Goal: Task Accomplishment & Management: Manage account settings

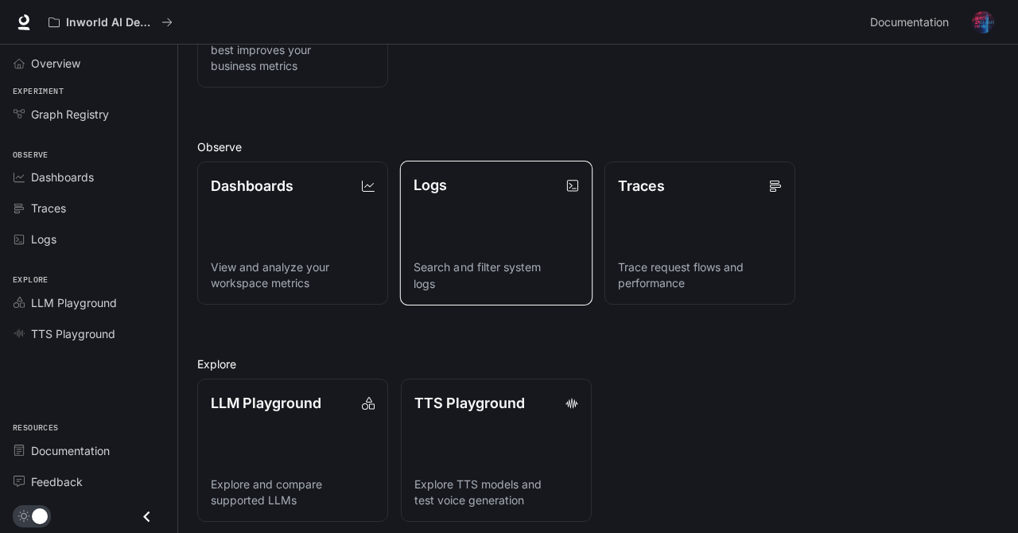
scroll to position [318, 0]
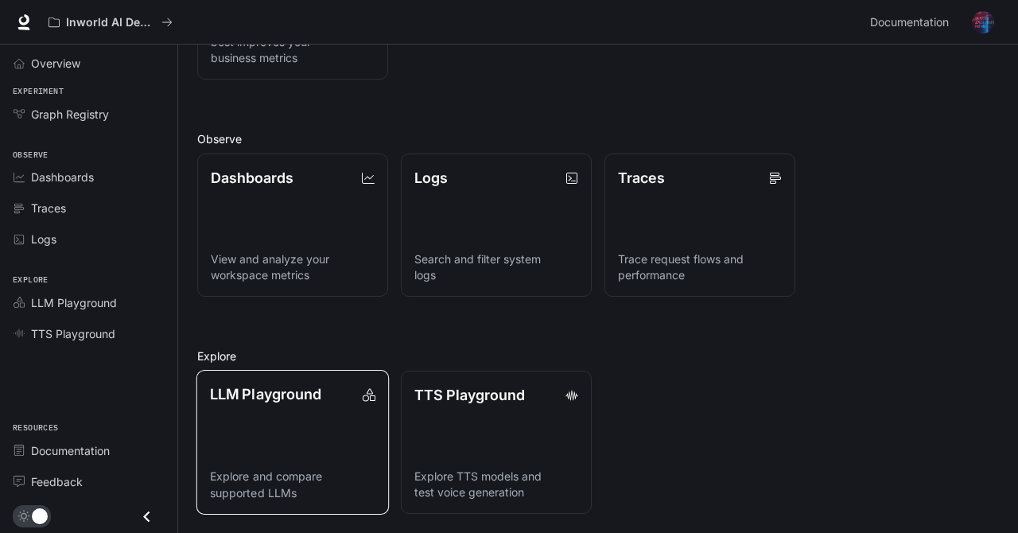
click at [259, 440] on link "LLM Playground Explore and compare supported LLMs" at bounding box center [292, 442] width 192 height 145
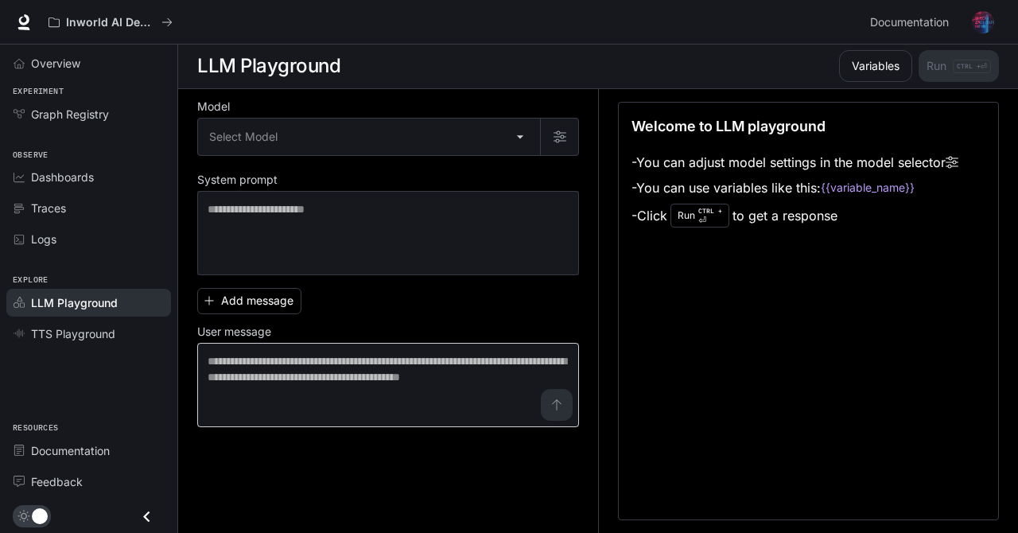
scroll to position [1, 0]
click at [513, 133] on body "Skip to main content Inworld AI Demos Documentation Documentation Portal Overvi…" at bounding box center [509, 265] width 1018 height 533
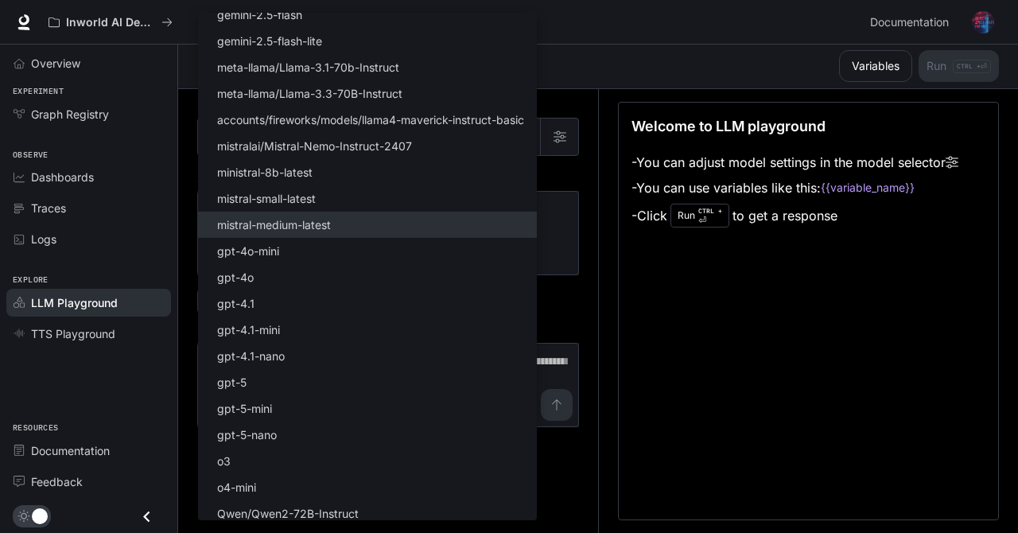
scroll to position [149, 0]
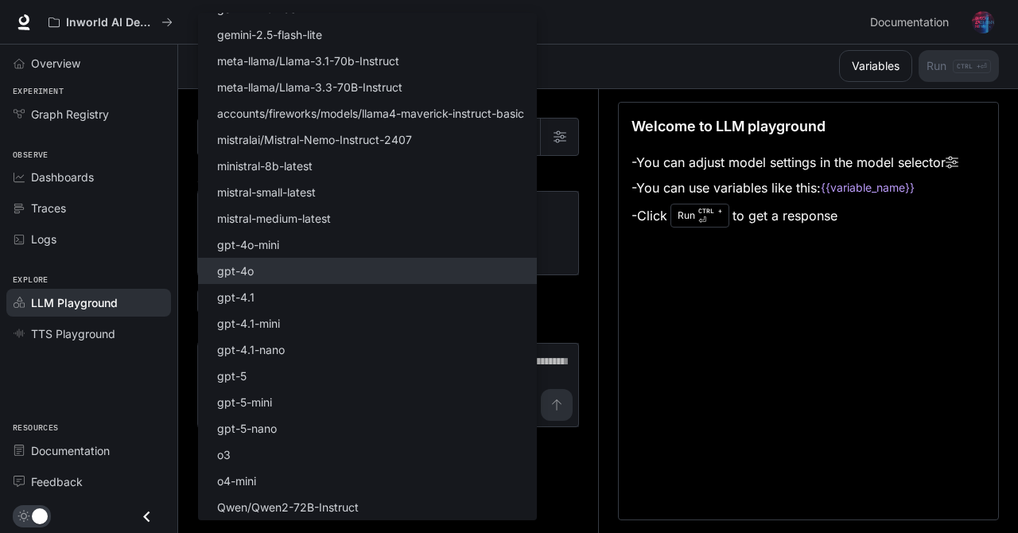
click at [277, 268] on li "gpt-4o" at bounding box center [367, 271] width 339 height 26
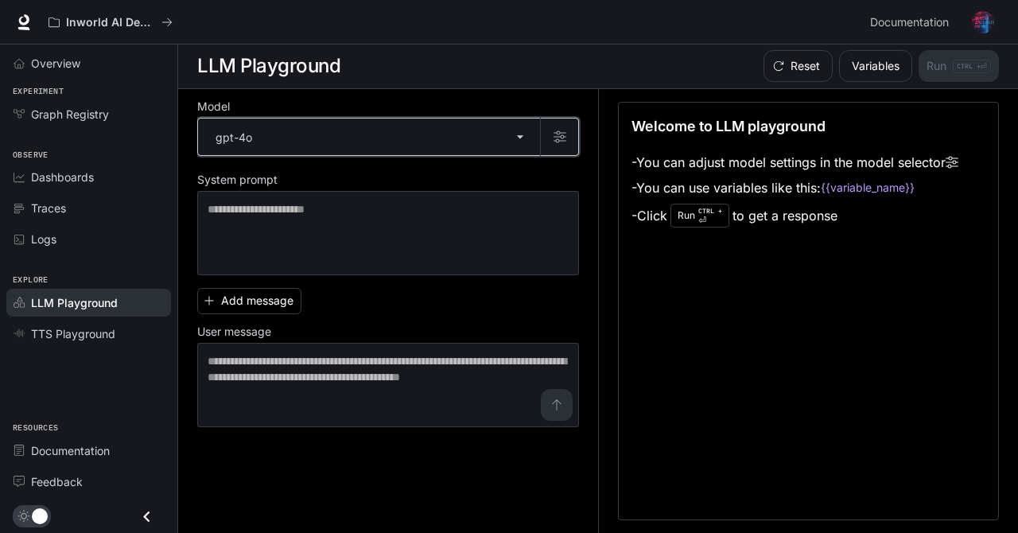
type input "******"
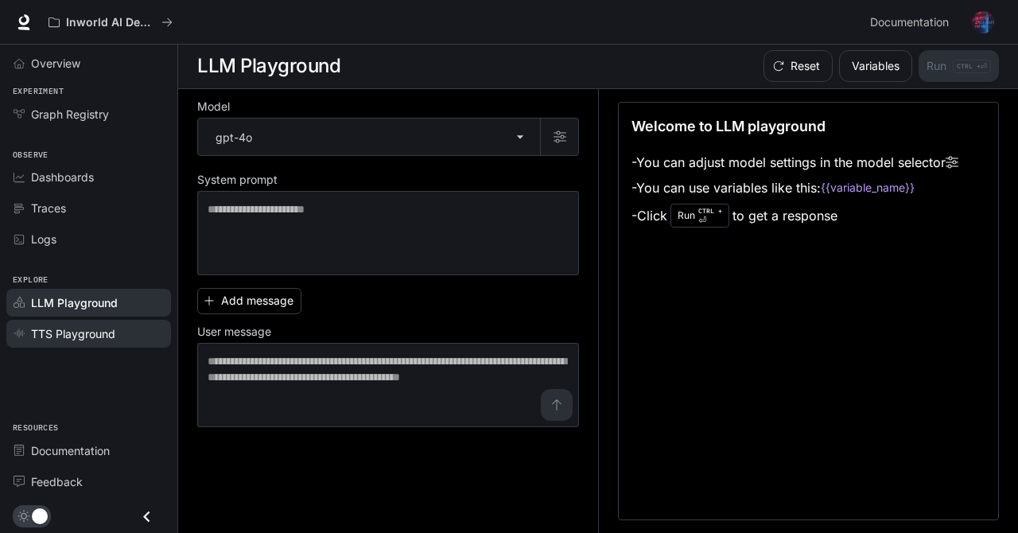
click at [114, 331] on span "TTS Playground" at bounding box center [73, 333] width 84 height 17
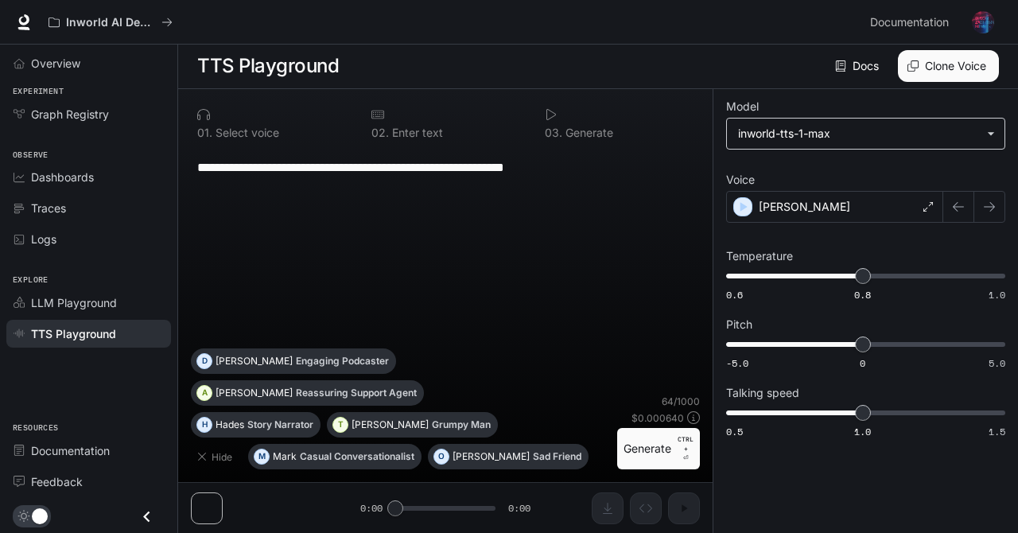
click at [797, 143] on body "**********" at bounding box center [509, 265] width 1018 height 533
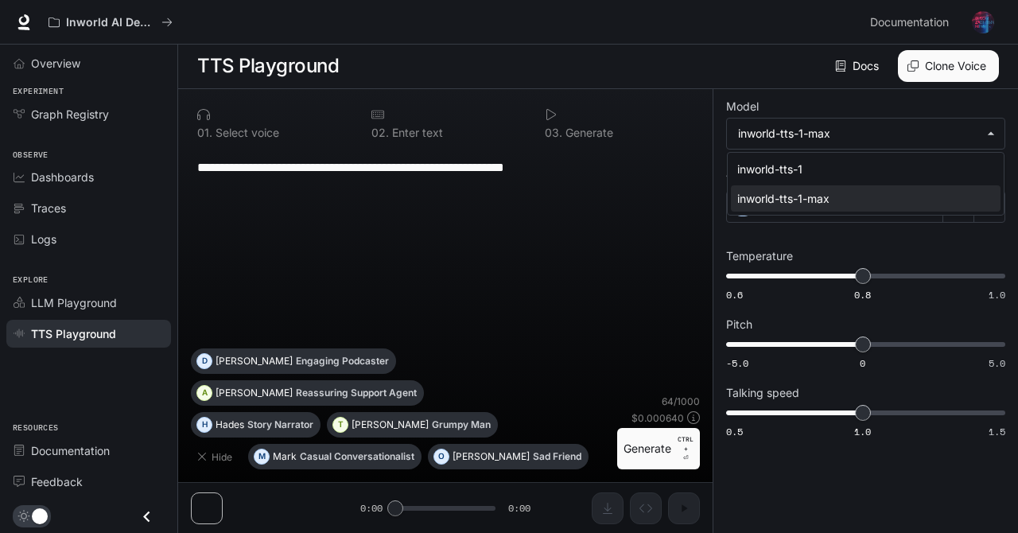
click at [781, 103] on div at bounding box center [509, 266] width 1018 height 533
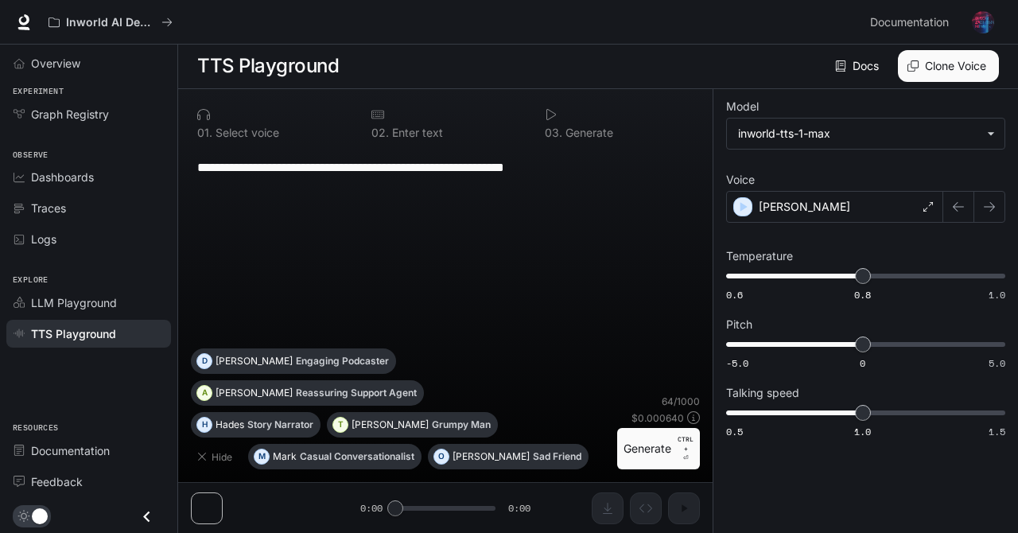
click at [65, 212] on span "Traces" at bounding box center [48, 208] width 35 height 17
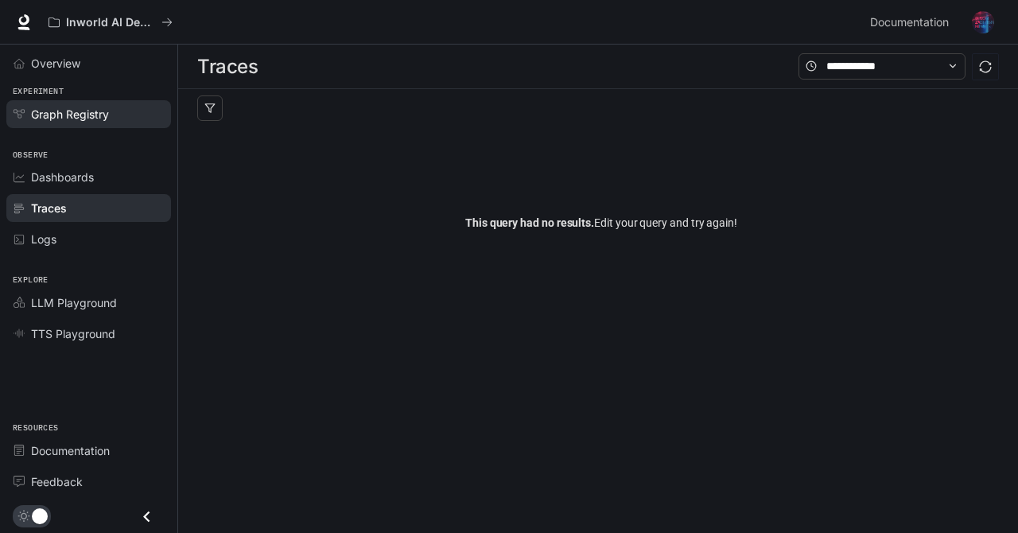
click at [90, 120] on span "Graph Registry" at bounding box center [70, 114] width 78 height 17
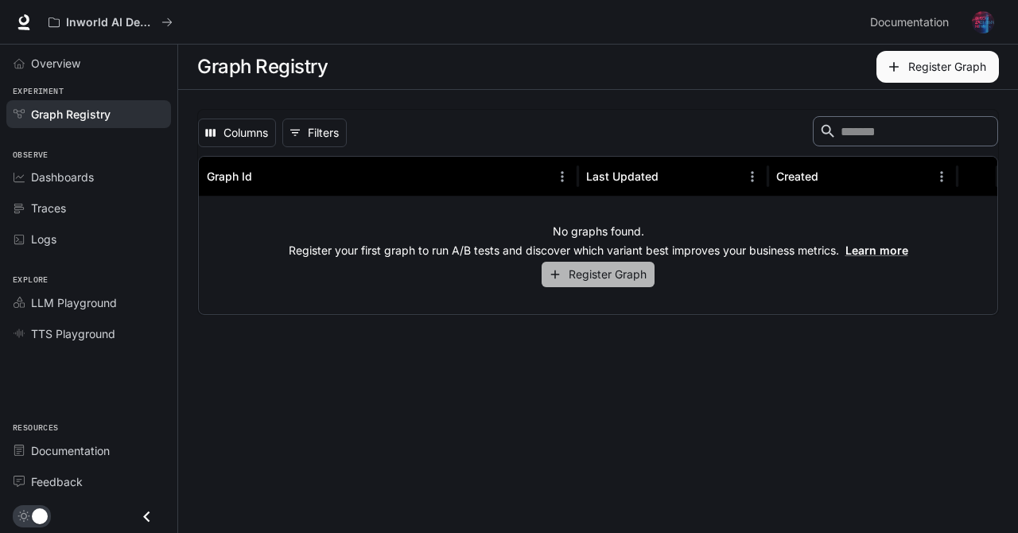
click at [585, 275] on button "Register Graph" at bounding box center [597, 275] width 113 height 26
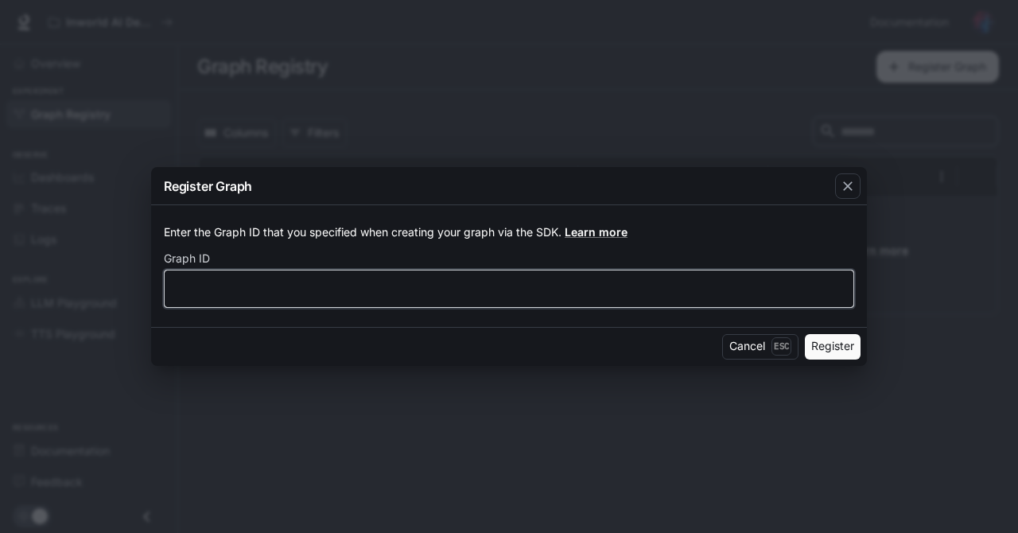
click at [256, 294] on input "text" at bounding box center [509, 288] width 689 height 16
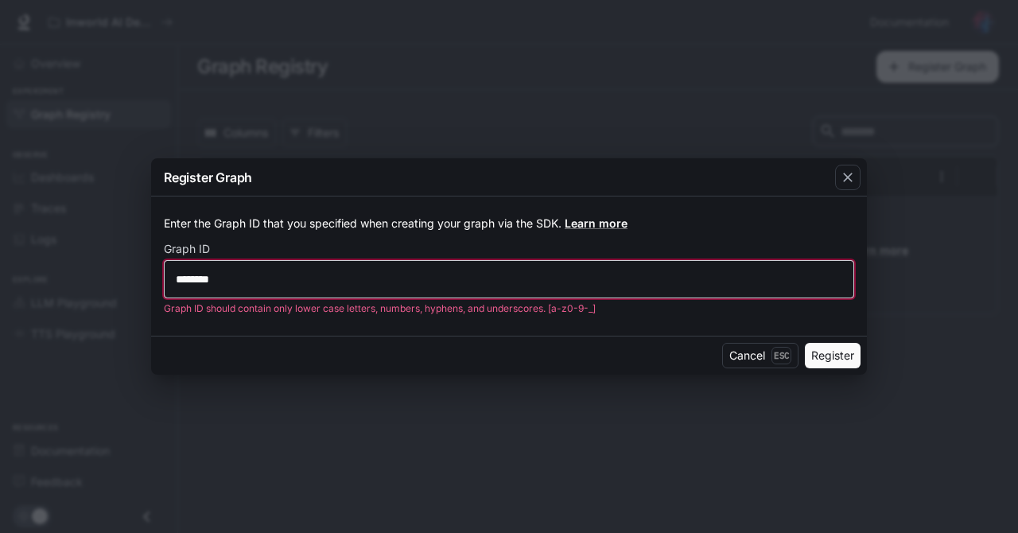
click at [805, 343] on button "Register" at bounding box center [833, 355] width 56 height 25
click at [182, 279] on input "********" at bounding box center [509, 279] width 689 height 16
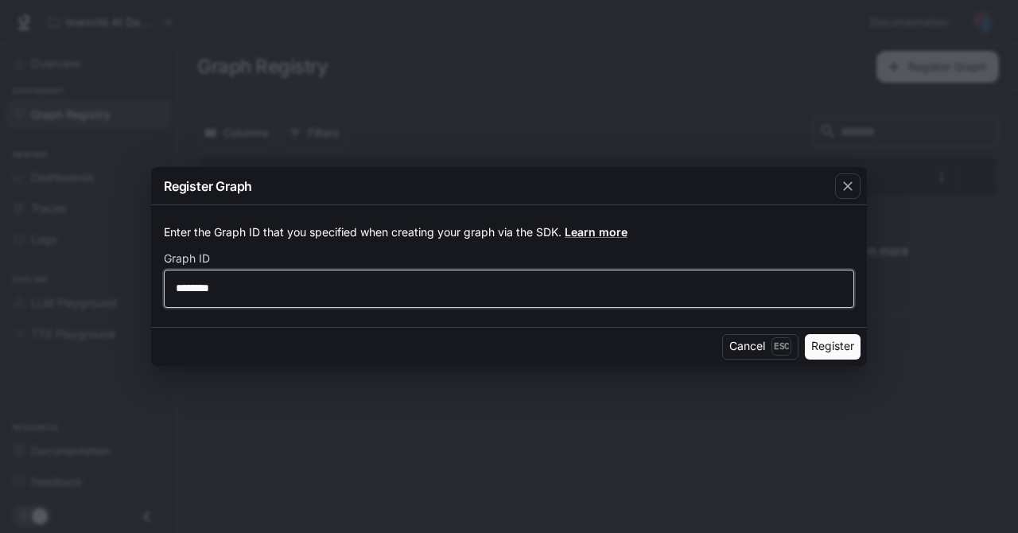
type input "********"
click at [805, 334] on button "Register" at bounding box center [833, 346] width 56 height 25
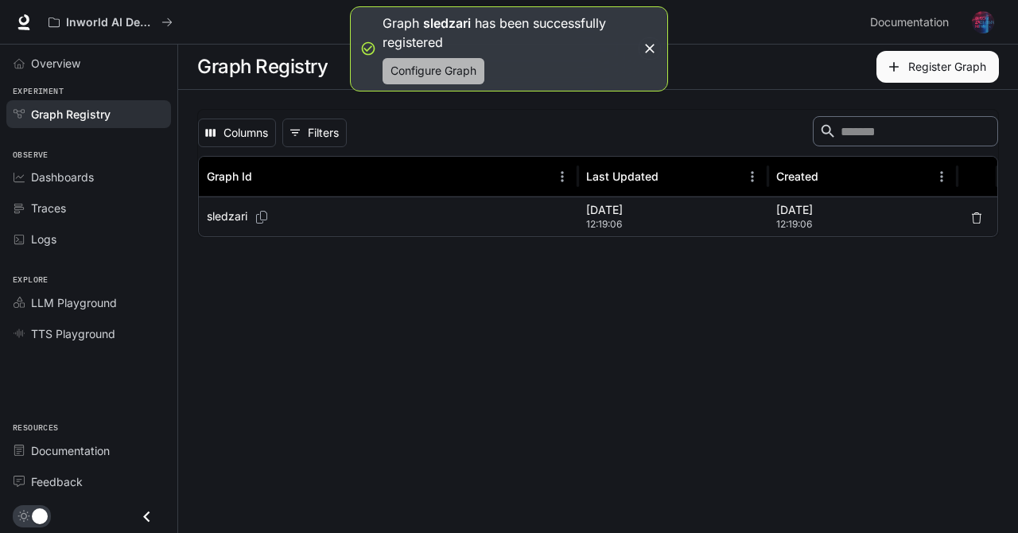
click at [432, 69] on button "Configure Graph" at bounding box center [433, 71] width 102 height 26
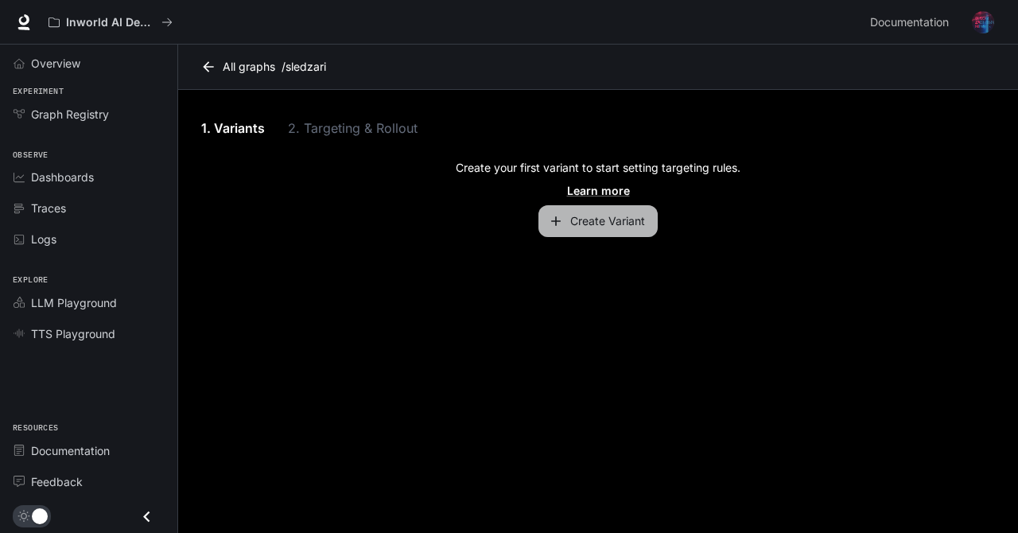
click at [600, 225] on button "Create Variant" at bounding box center [597, 221] width 119 height 32
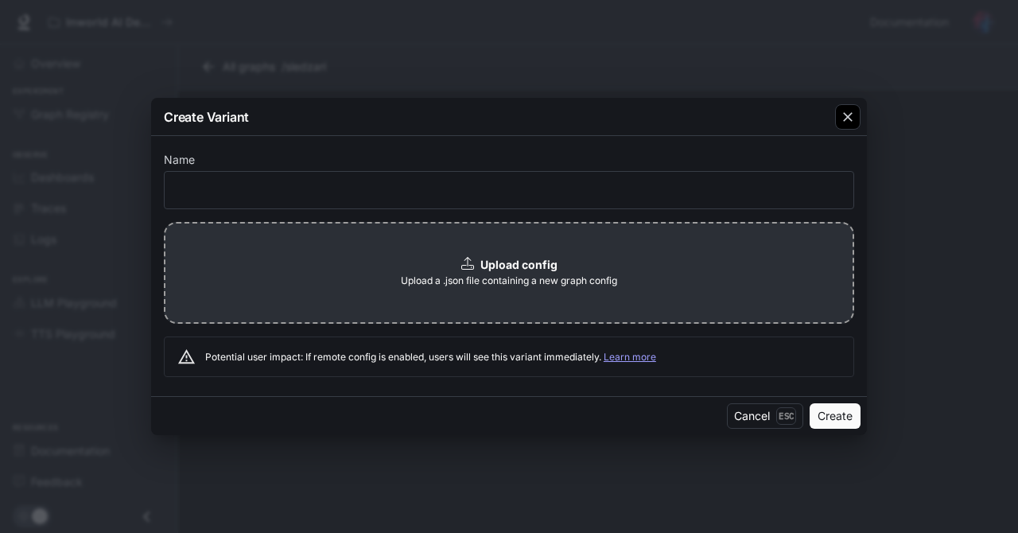
click at [840, 134] on button "button" at bounding box center [847, 117] width 38 height 38
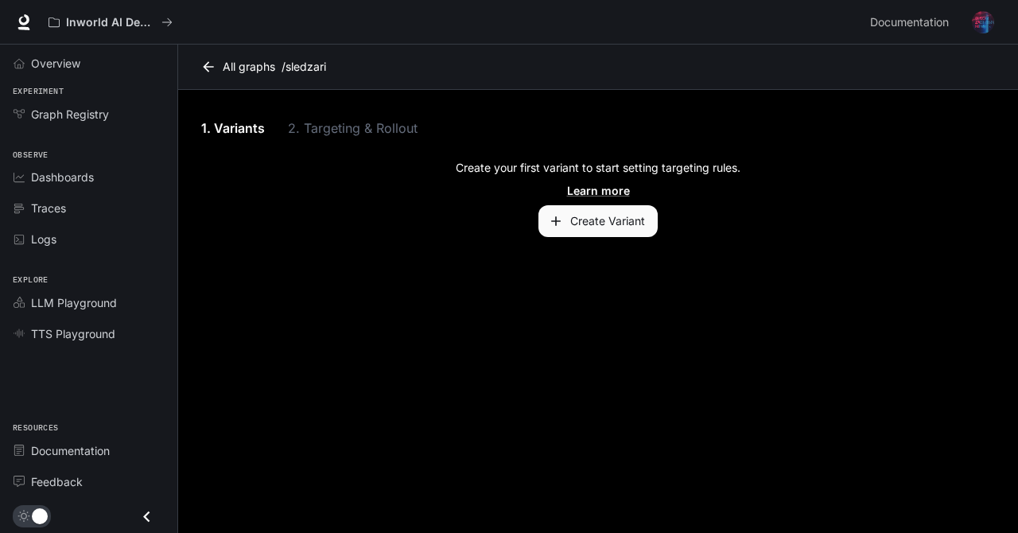
click at [54, 208] on span "Traces" at bounding box center [48, 208] width 35 height 17
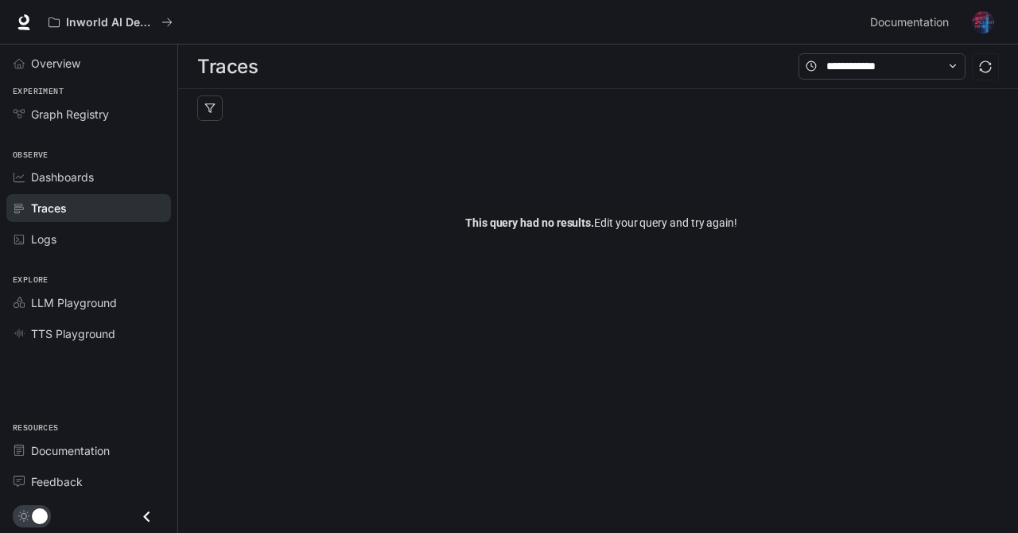
click at [59, 242] on div "Logs" at bounding box center [97, 239] width 133 height 17
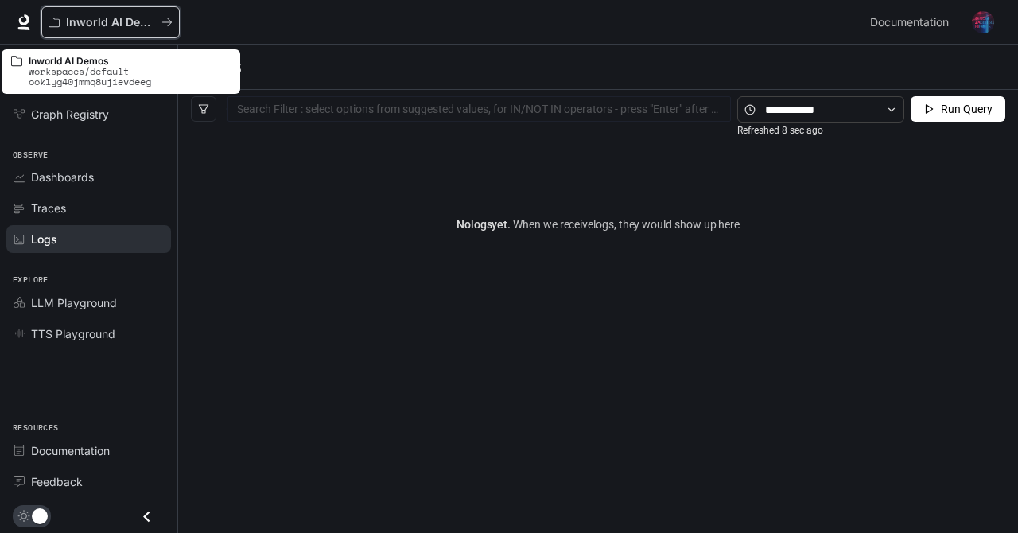
click at [83, 27] on p "Inworld AI Demos" at bounding box center [110, 23] width 89 height 14
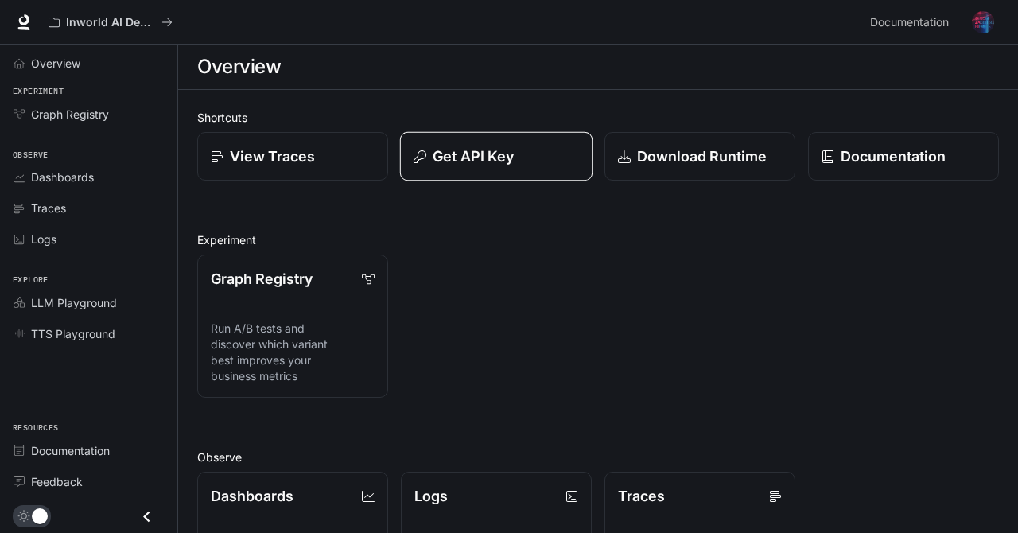
click at [501, 145] on p "Get API Key" at bounding box center [473, 155] width 81 height 21
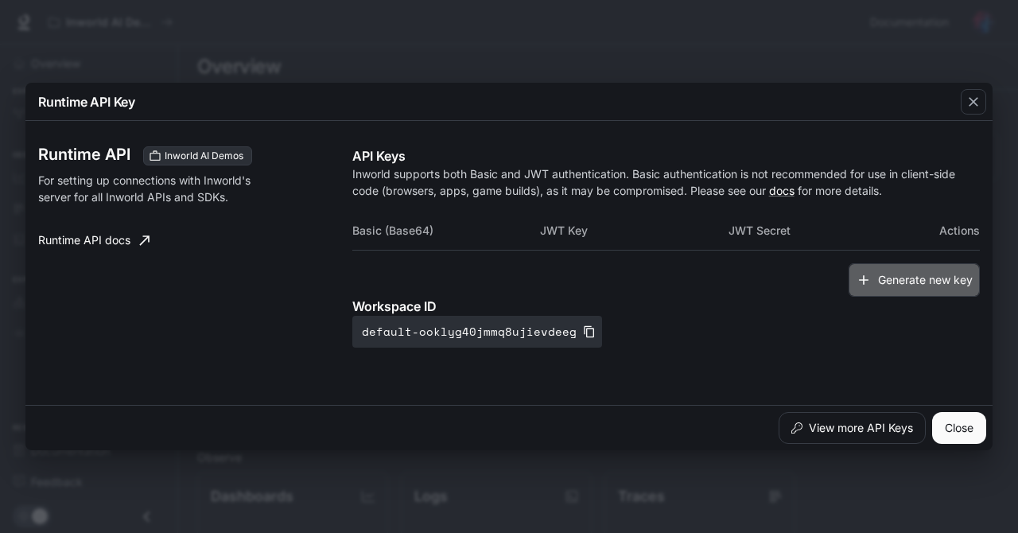
click at [895, 295] on button "Generate new key" at bounding box center [913, 280] width 131 height 34
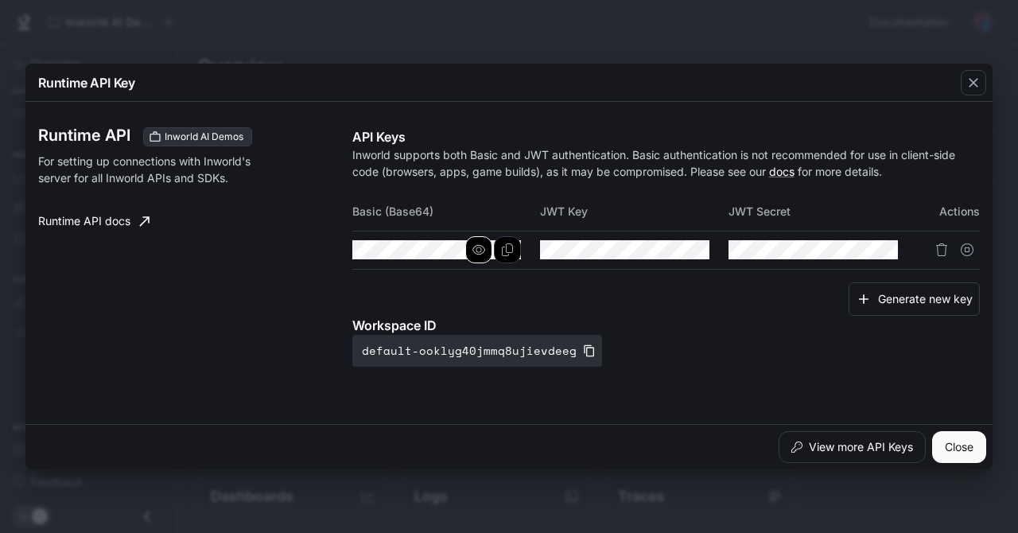
click at [470, 245] on button "button" at bounding box center [478, 249] width 27 height 27
click at [665, 251] on icon "button" at bounding box center [667, 249] width 13 height 13
click at [875, 250] on button "Copy Secret" at bounding box center [884, 249] width 27 height 27
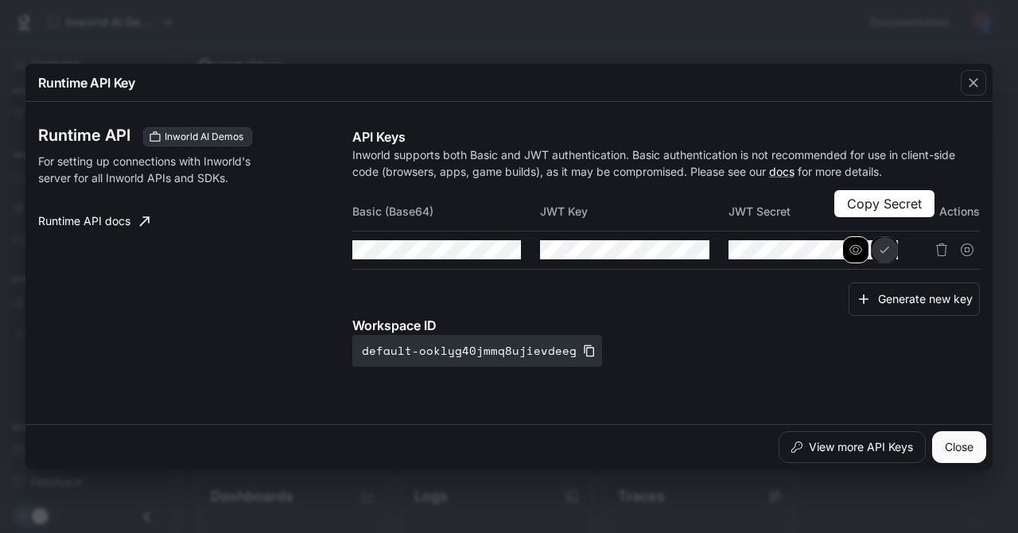
click at [872, 253] on button "Copy Secret" at bounding box center [884, 249] width 27 height 27
click at [856, 247] on icon "button" at bounding box center [855, 250] width 13 height 10
click at [857, 246] on icon "button" at bounding box center [855, 249] width 13 height 13
click at [857, 247] on icon "button" at bounding box center [855, 249] width 13 height 13
click at [847, 247] on button "button" at bounding box center [855, 249] width 27 height 27
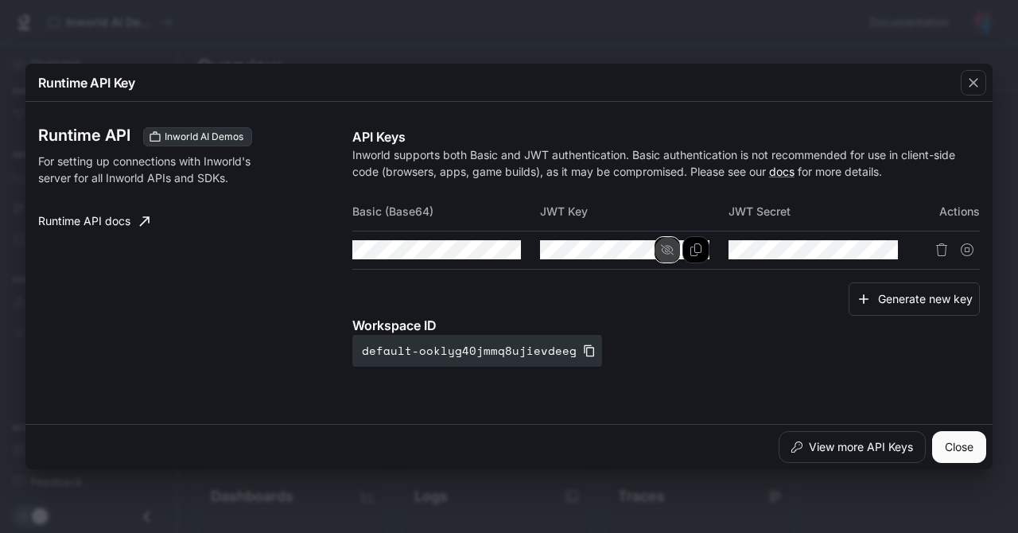
click at [669, 250] on icon "button" at bounding box center [667, 250] width 13 height 10
click at [479, 252] on icon "button" at bounding box center [478, 250] width 13 height 10
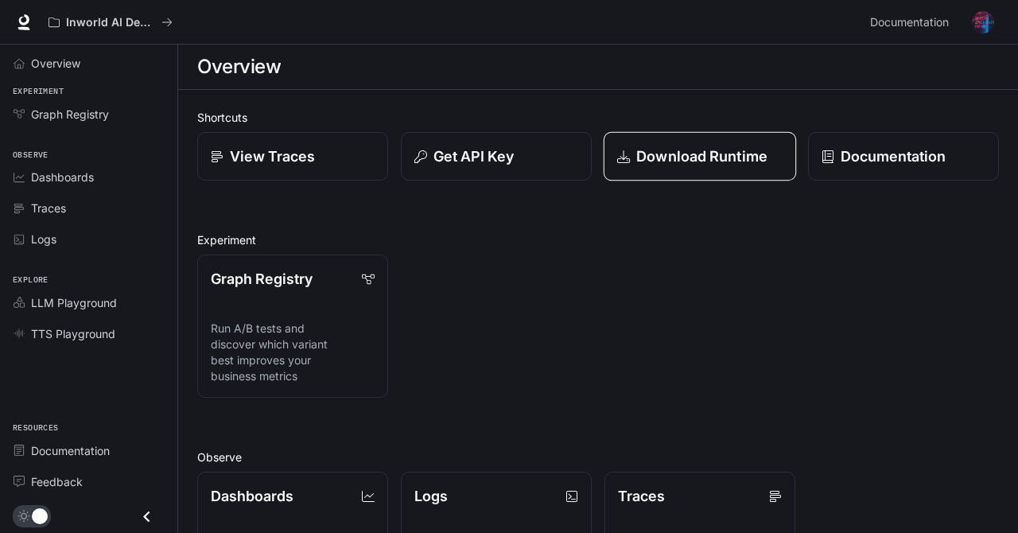
click at [729, 161] on p "Download Runtime" at bounding box center [701, 155] width 131 height 21
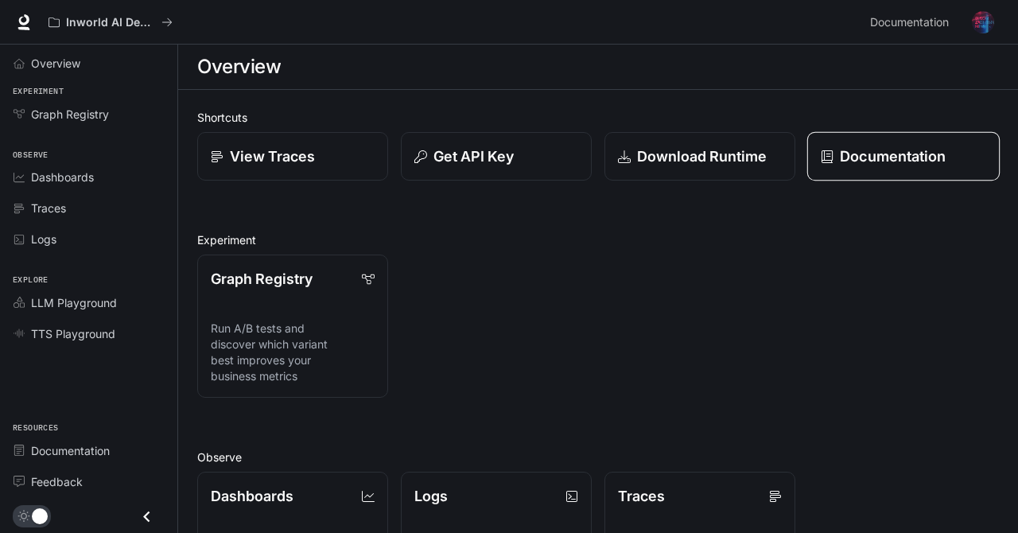
click at [907, 171] on link "Documentation" at bounding box center [903, 156] width 192 height 49
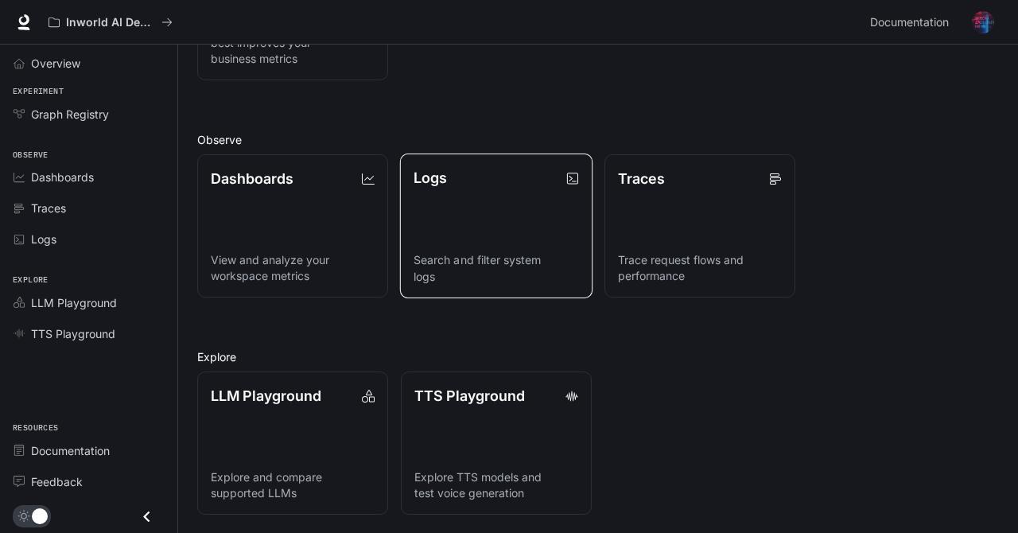
scroll to position [318, 0]
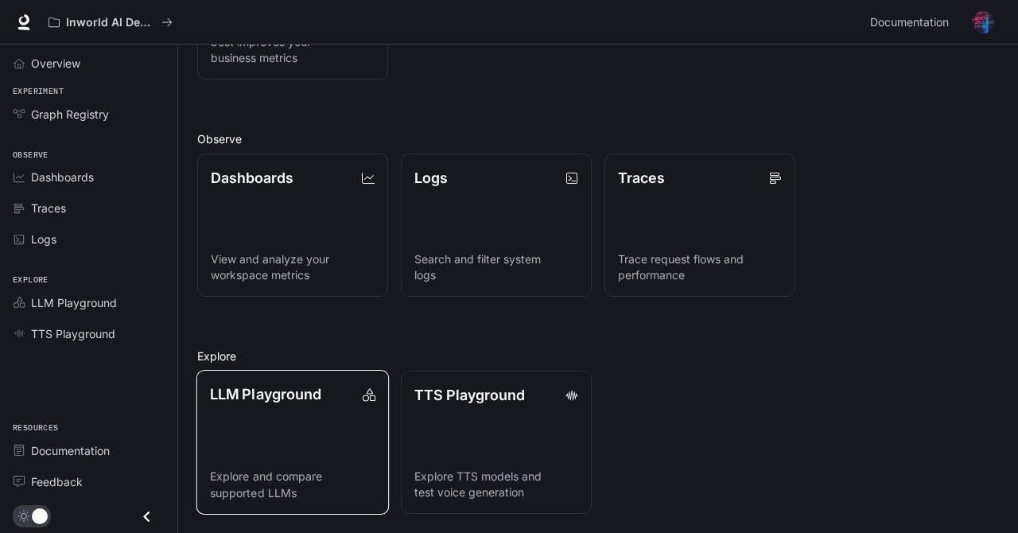
click at [242, 443] on link "LLM Playground Explore and compare supported LLMs" at bounding box center [292, 442] width 192 height 145
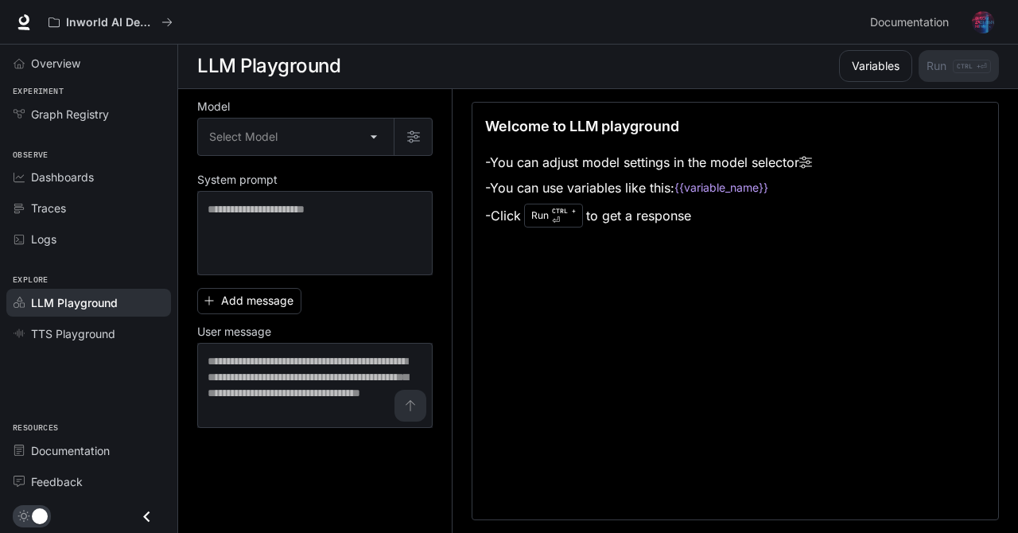
scroll to position [1, 0]
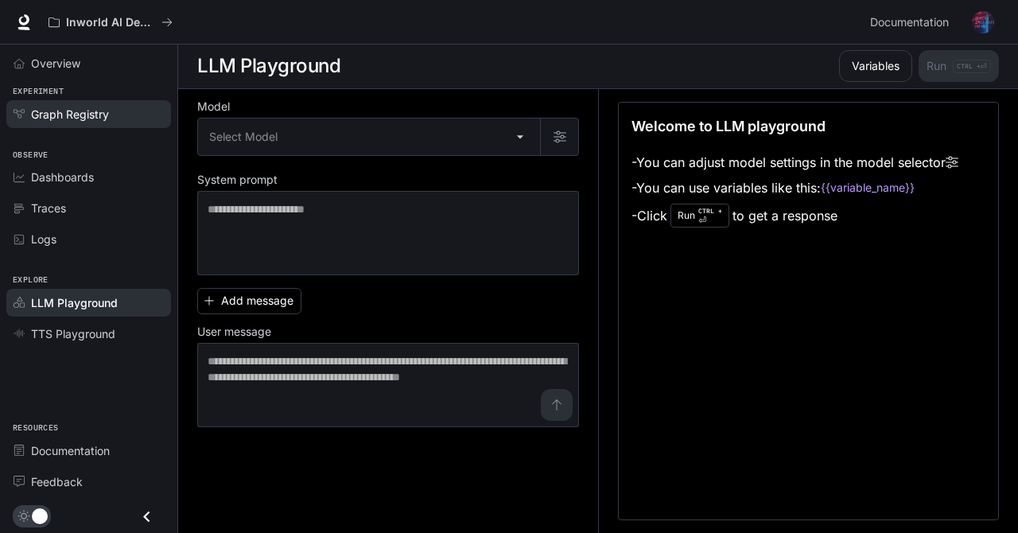
click at [53, 114] on span "Graph Registry" at bounding box center [70, 114] width 78 height 17
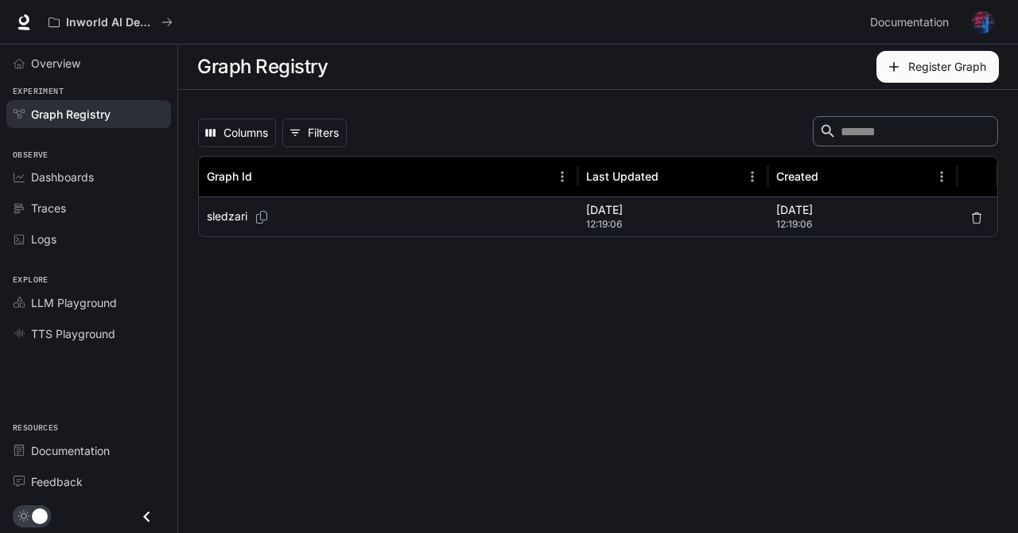
click at [51, 179] on span "Dashboards" at bounding box center [62, 177] width 63 height 17
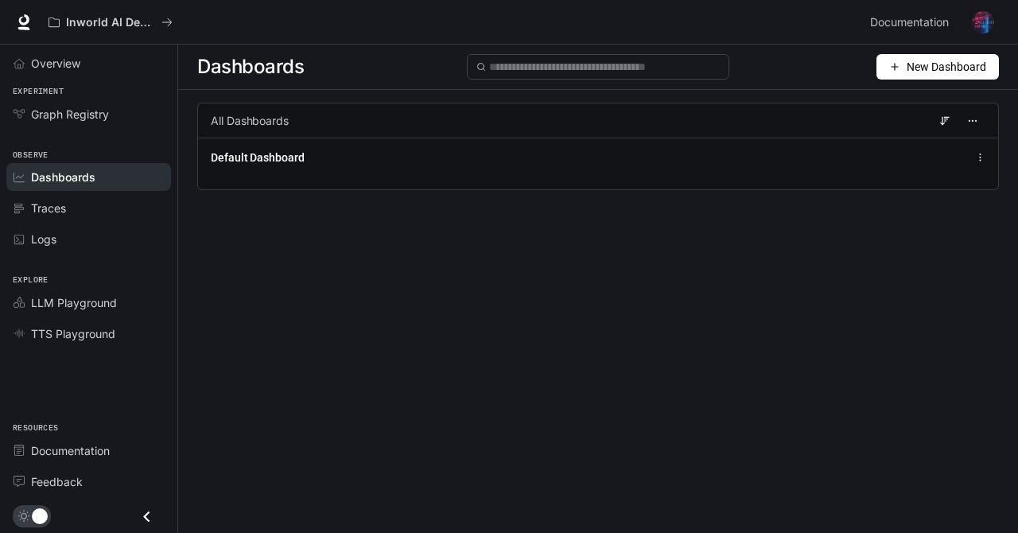
click at [55, 209] on span "Traces" at bounding box center [48, 208] width 35 height 17
